Goal: Check status: Check status

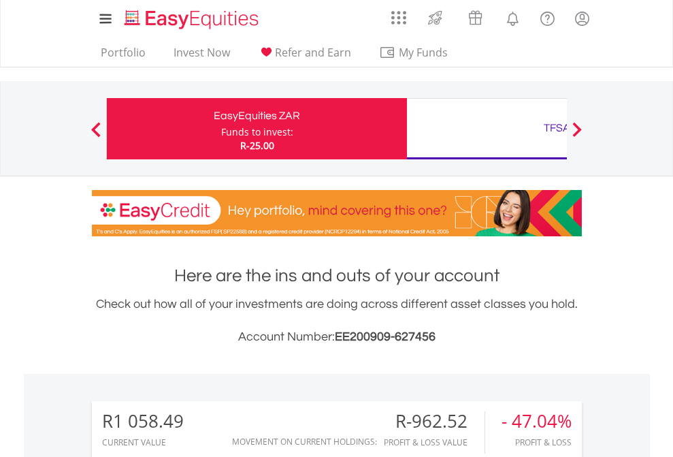
scroll to position [131, 214]
click at [221, 129] on div "Funds to invest:" at bounding box center [257, 132] width 72 height 14
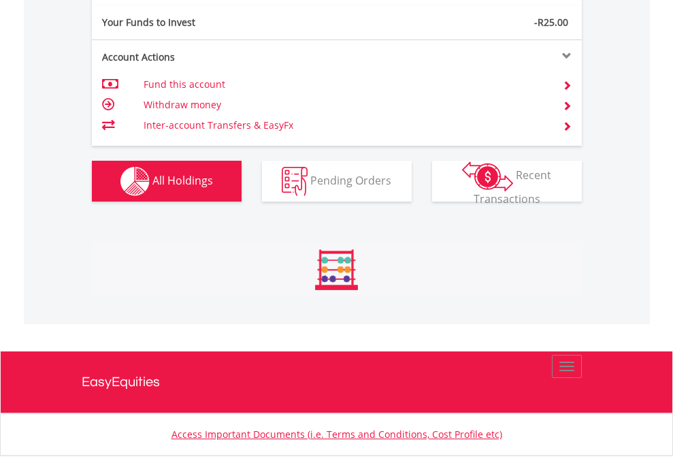
scroll to position [131, 214]
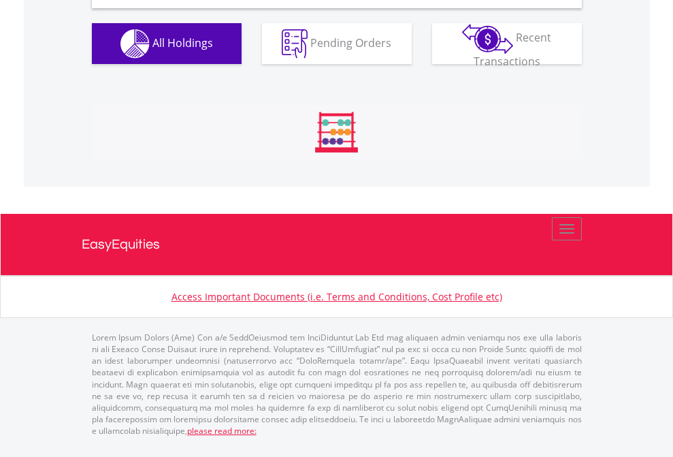
scroll to position [1316, 0]
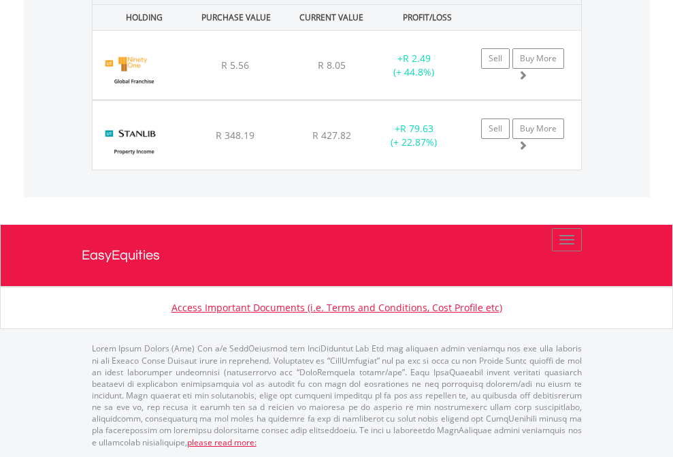
scroll to position [98, 0]
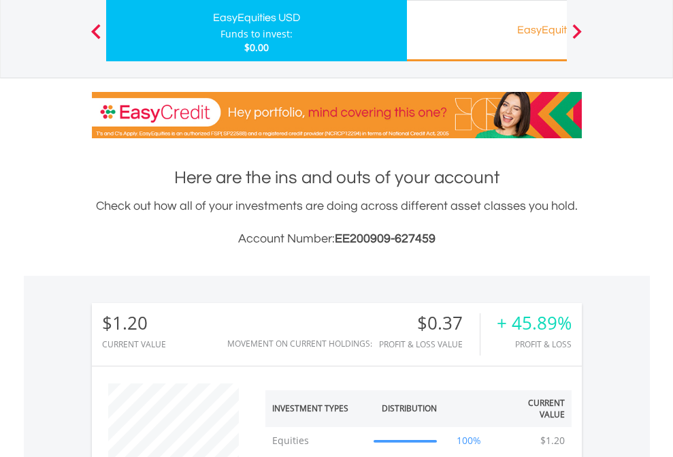
scroll to position [131, 214]
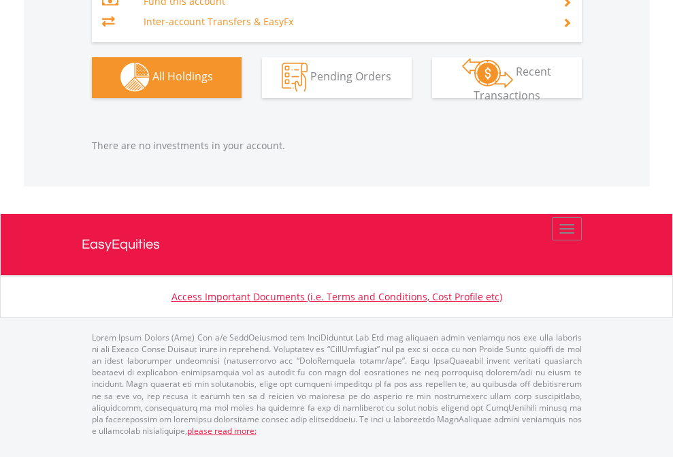
scroll to position [131, 214]
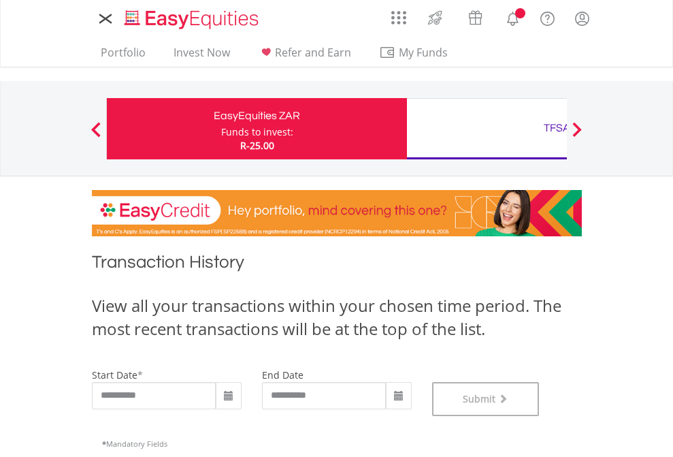
scroll to position [552, 0]
click at [487, 129] on div "TFSA" at bounding box center [557, 127] width 284 height 19
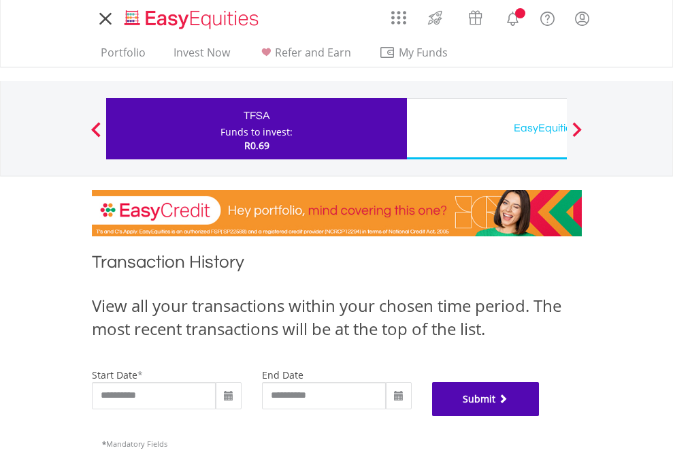
click at [540, 416] on button "Submit" at bounding box center [486, 399] width 108 height 34
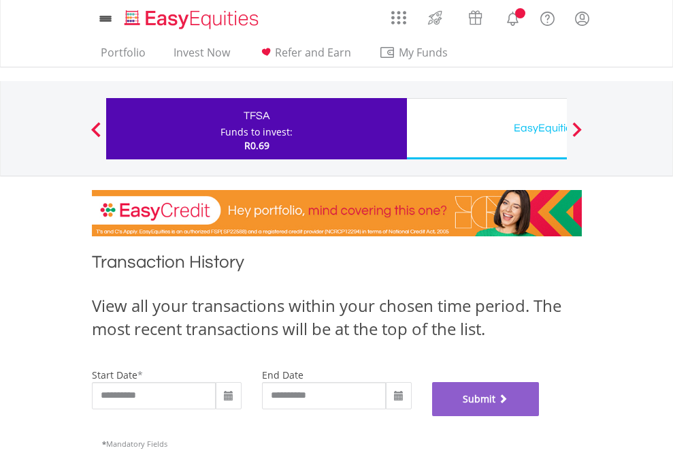
scroll to position [552, 0]
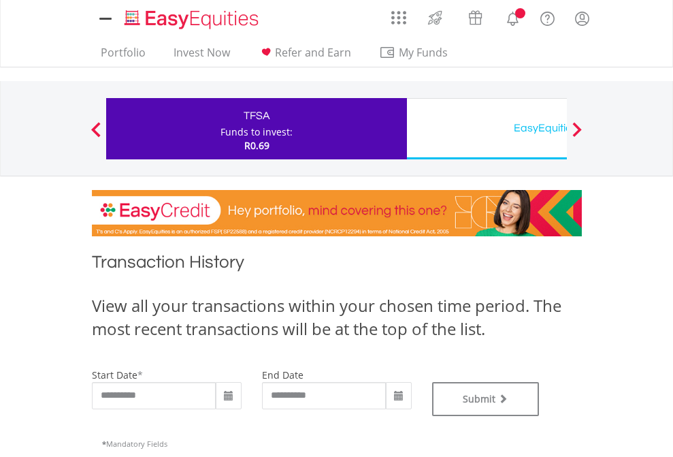
click at [487, 129] on div "EasyEquities USD" at bounding box center [557, 127] width 284 height 19
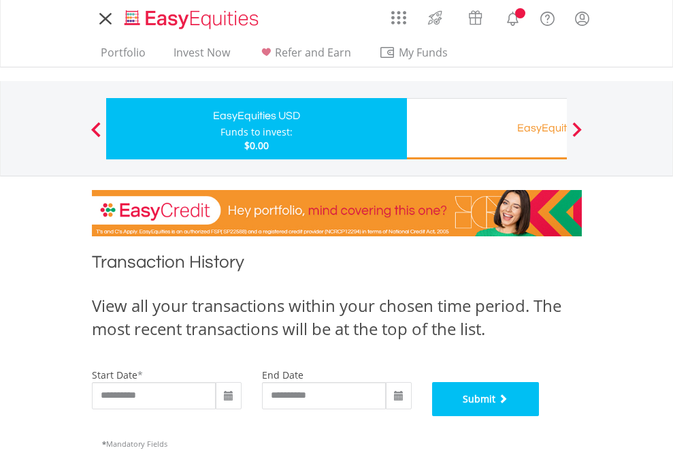
click at [540, 416] on button "Submit" at bounding box center [486, 399] width 108 height 34
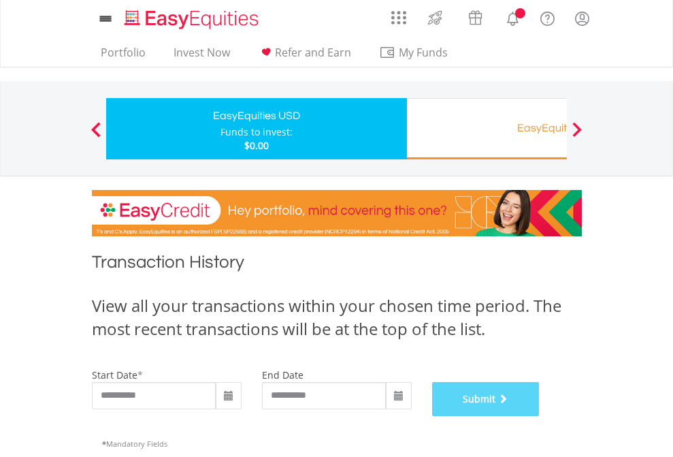
scroll to position [552, 0]
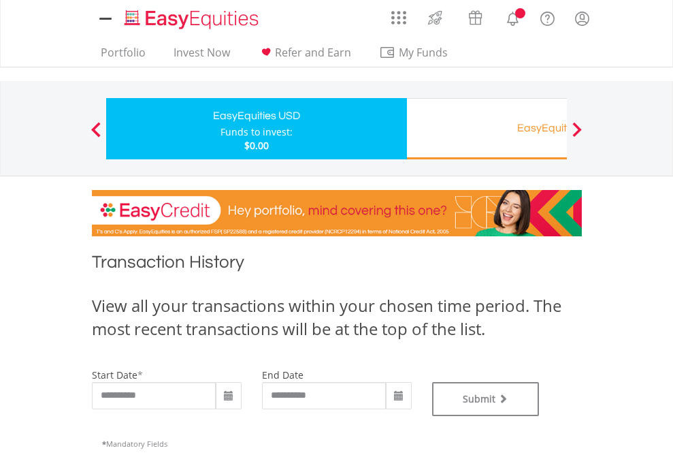
click at [487, 129] on div "EasyEquities RA" at bounding box center [557, 127] width 284 height 19
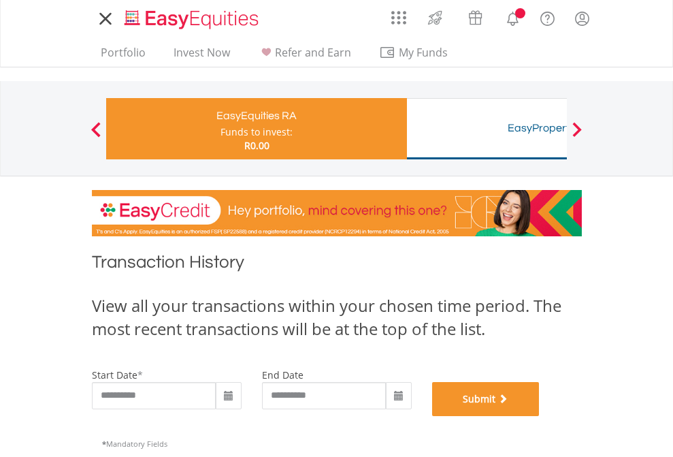
click at [540, 416] on button "Submit" at bounding box center [486, 399] width 108 height 34
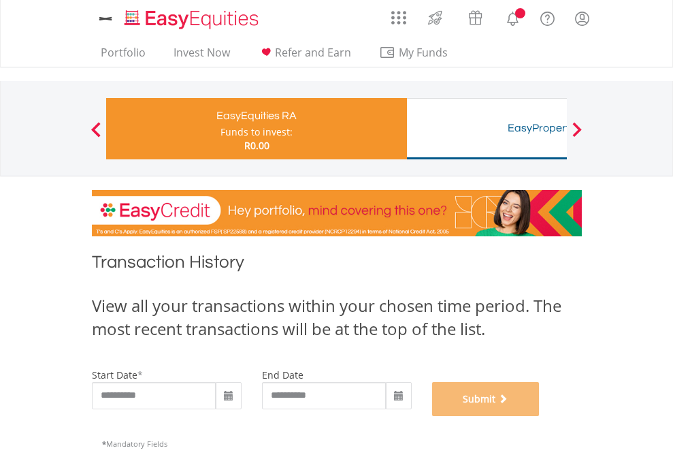
scroll to position [552, 0]
